Goal: Task Accomplishment & Management: Manage account settings

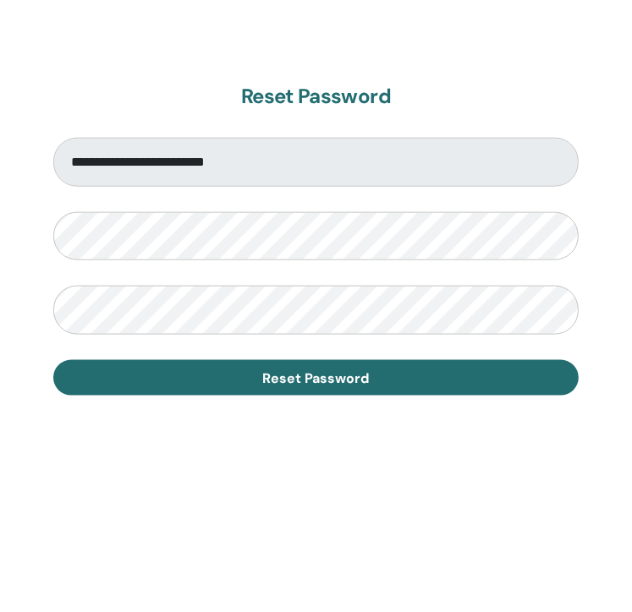
scroll to position [1011, 0]
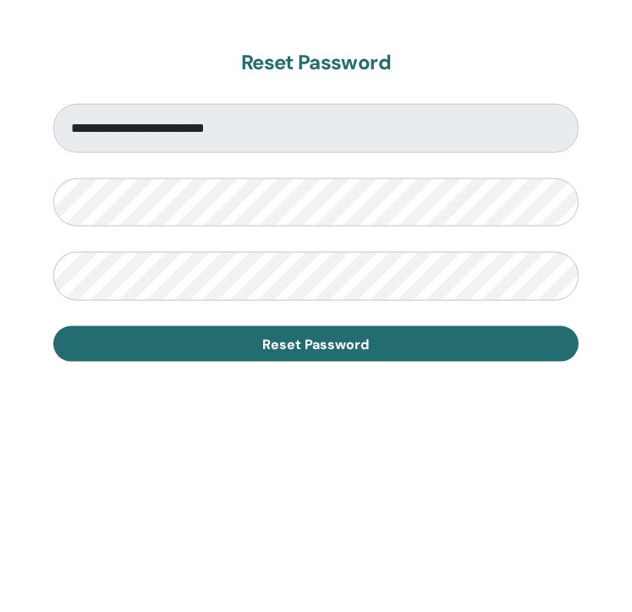
click at [568, 197] on tkfieldicon at bounding box center [568, 202] width 14 height 49
click at [545, 398] on div at bounding box center [428, 323] width 347 height 193
click at [570, 205] on tkfieldicon at bounding box center [568, 202] width 14 height 49
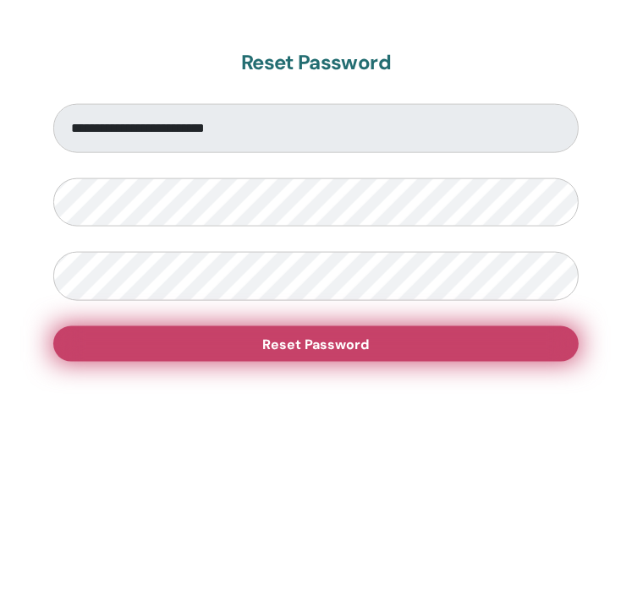
click at [332, 344] on span "Reset Password" at bounding box center [316, 345] width 107 height 18
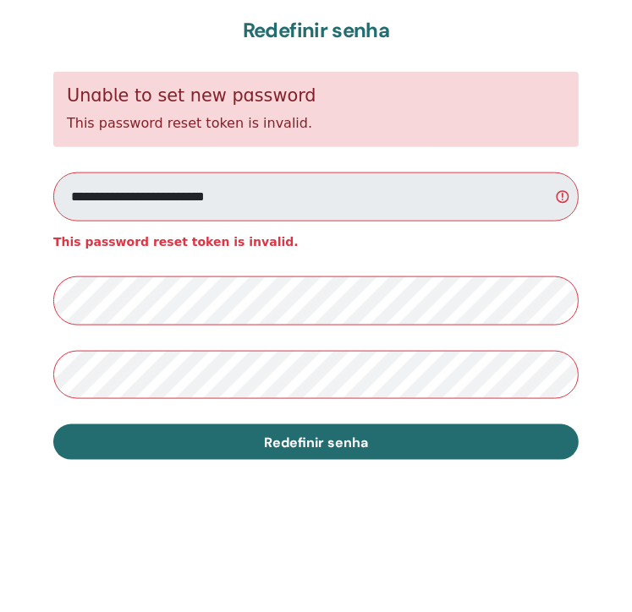
scroll to position [1011, 0]
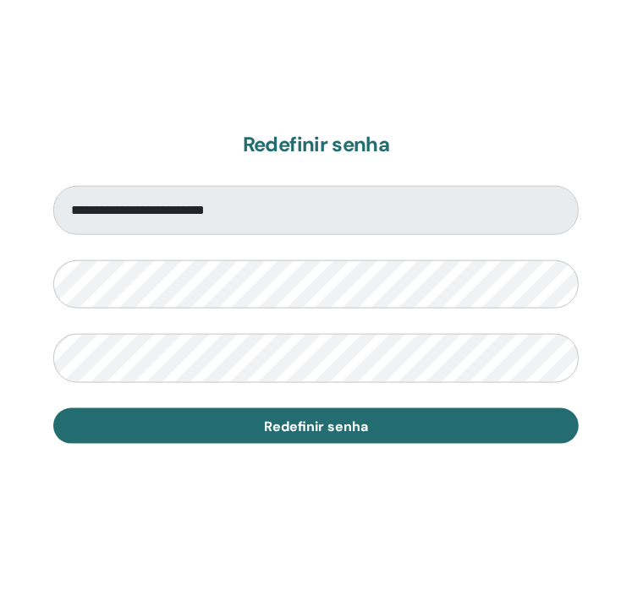
scroll to position [930, 0]
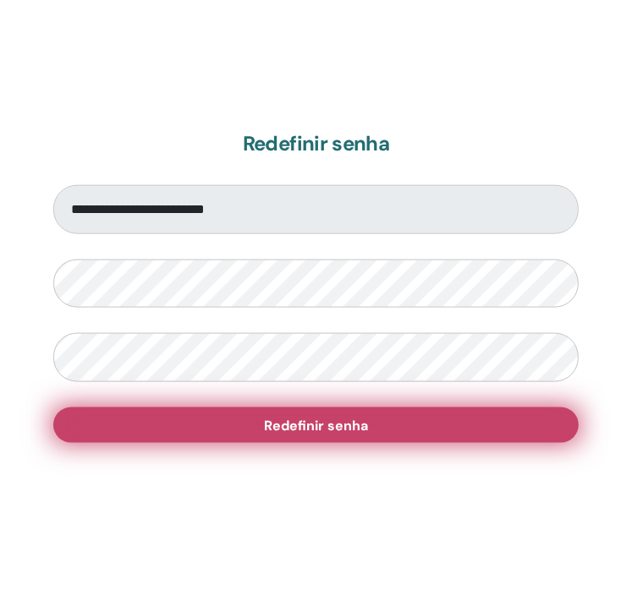
click at [324, 425] on span "Redefinir senha" at bounding box center [316, 426] width 104 height 18
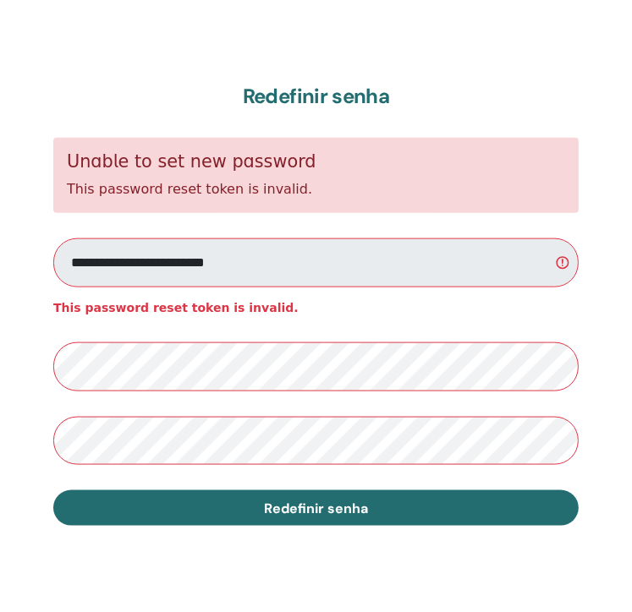
scroll to position [1011, 0]
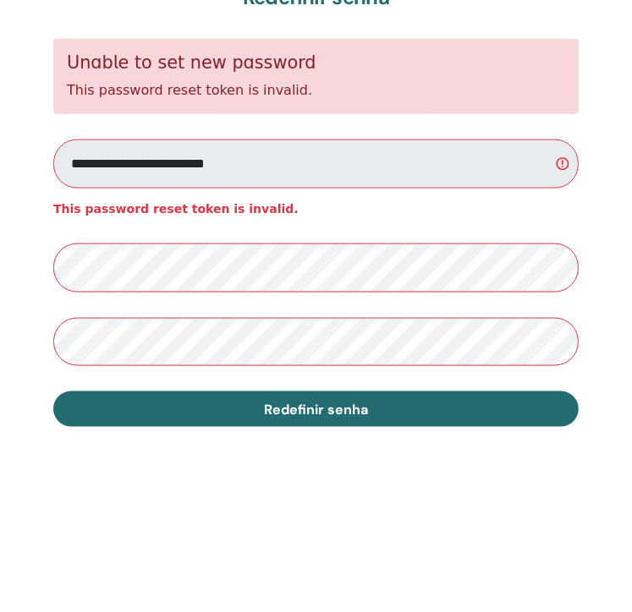
click at [317, 460] on div "**********" at bounding box center [316, 206] width 632 height 812
